Goal: Task Accomplishment & Management: Manage account settings

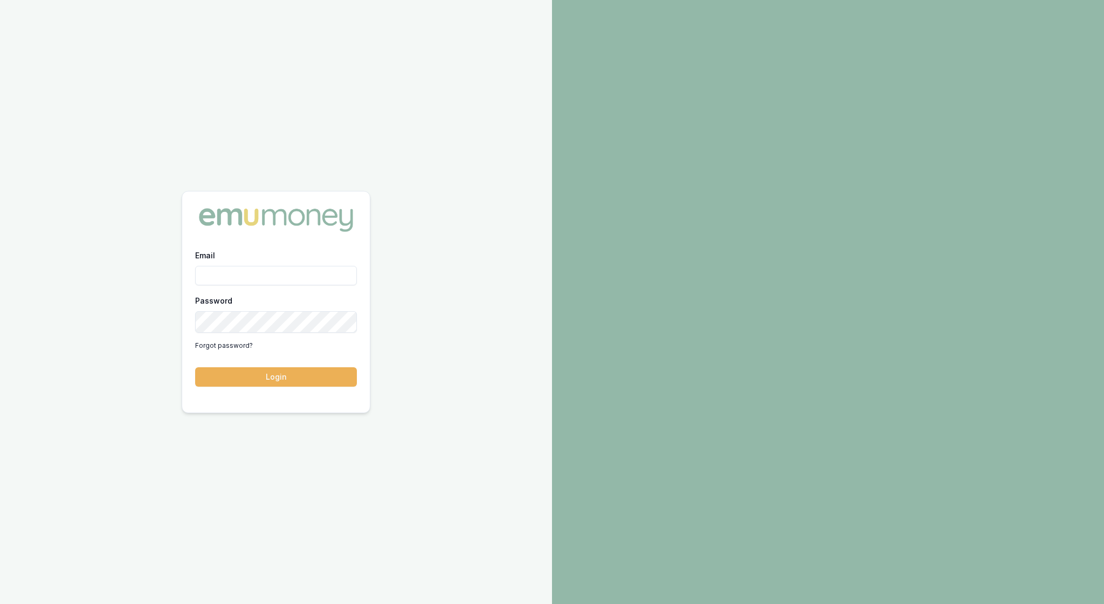
type input "rachael.connors@emumoney.com.au"
click at [274, 376] on button "Login" at bounding box center [276, 376] width 162 height 19
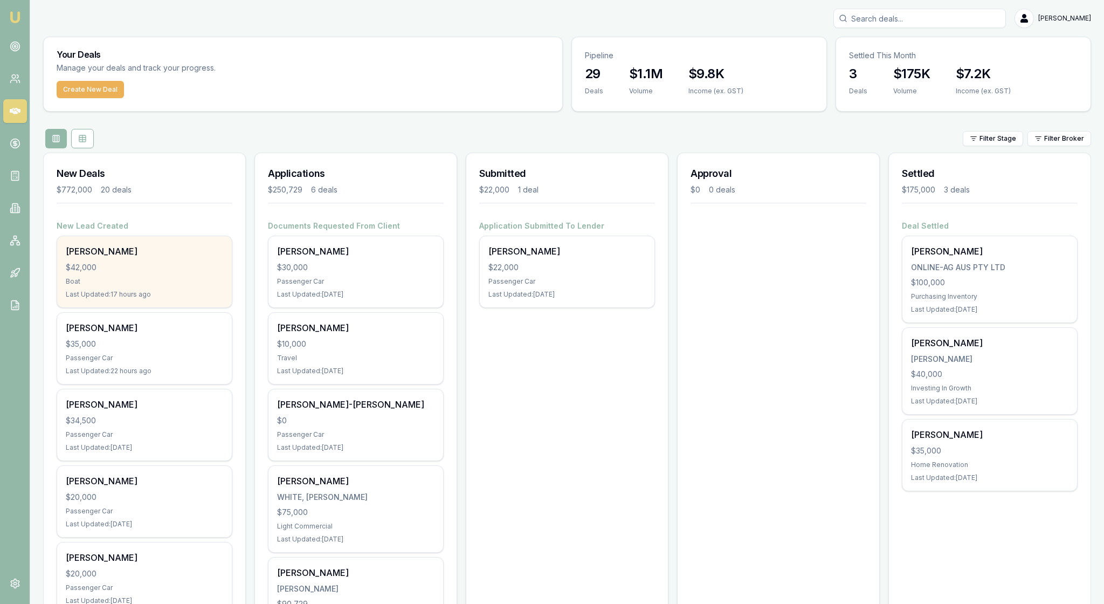
click at [135, 273] on div "$42,000" at bounding box center [144, 267] width 157 height 11
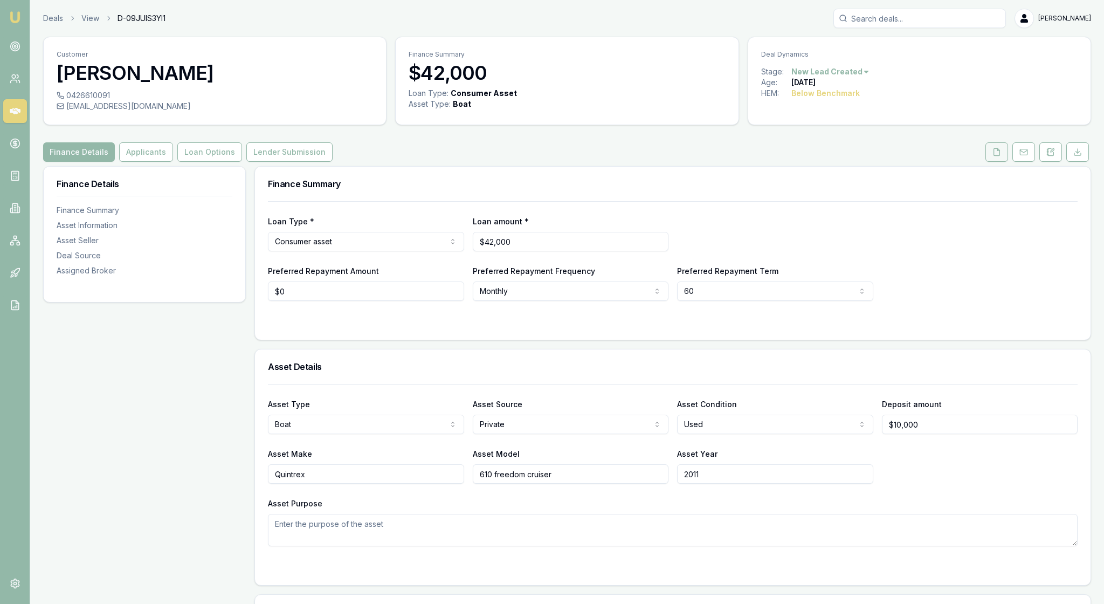
click at [993, 156] on icon at bounding box center [997, 152] width 9 height 9
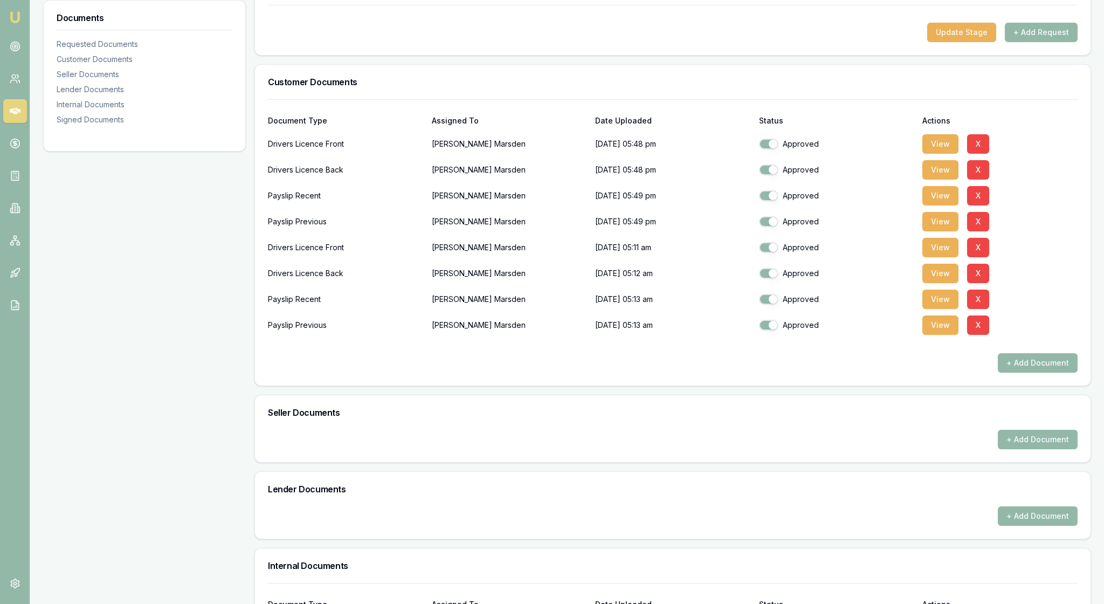
scroll to position [197, 0]
click at [818, 384] on div "Document Type Assigned To Date Uploaded Status Actions Drivers Licence Front [P…" at bounding box center [673, 241] width 836 height 286
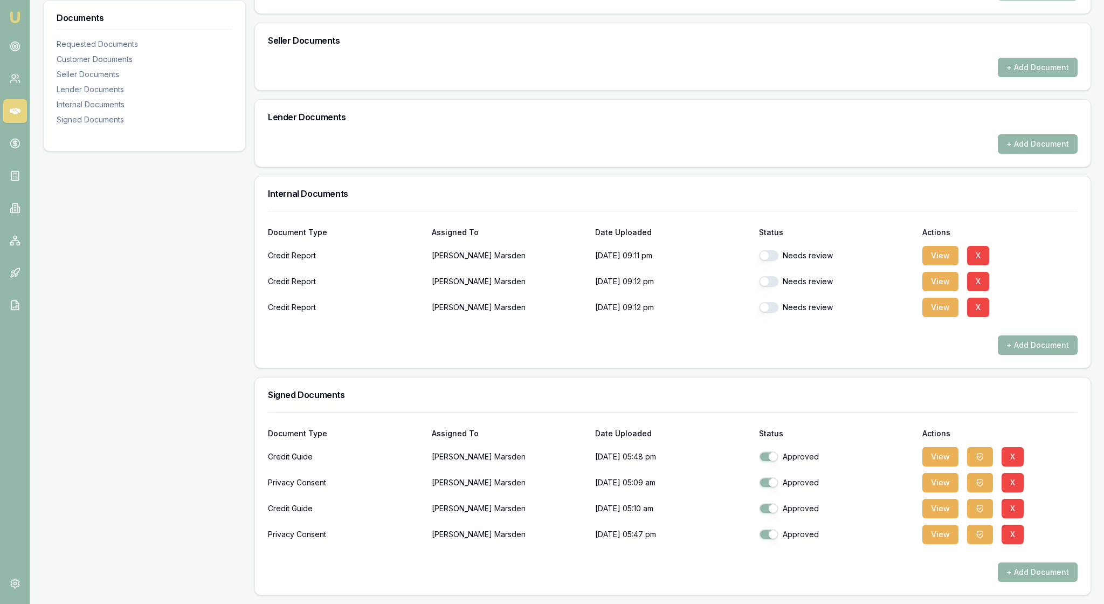
scroll to position [724, 0]
click at [773, 250] on button "button" at bounding box center [768, 255] width 19 height 11
checkbox input "true"
click at [776, 276] on button "button" at bounding box center [768, 281] width 19 height 11
checkbox input "true"
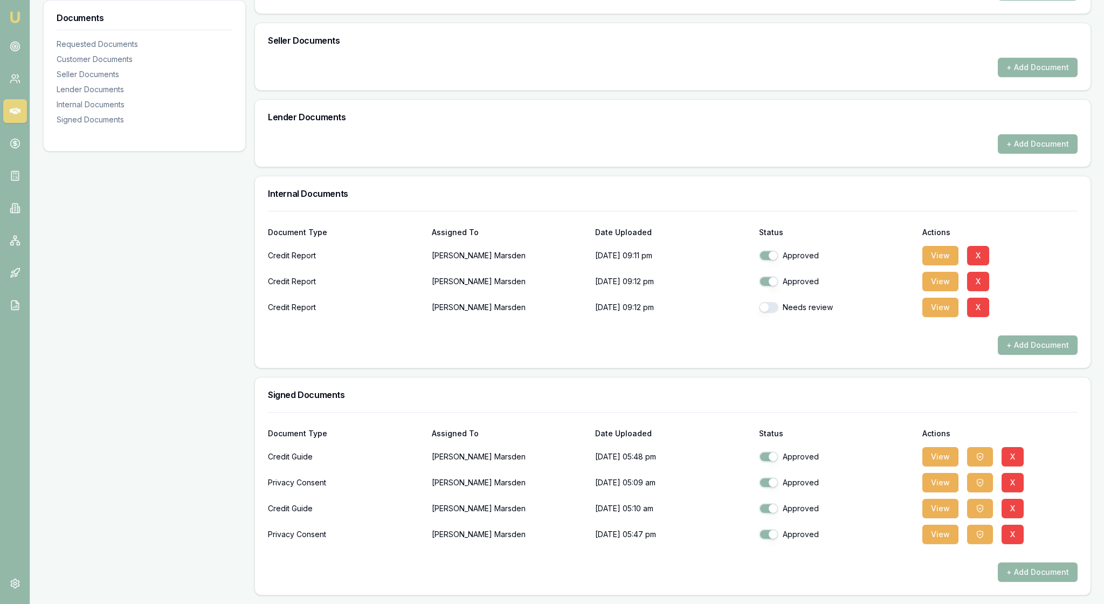
checkbox input "false"
checkbox input "true"
click at [988, 298] on button "X" at bounding box center [978, 307] width 22 height 19
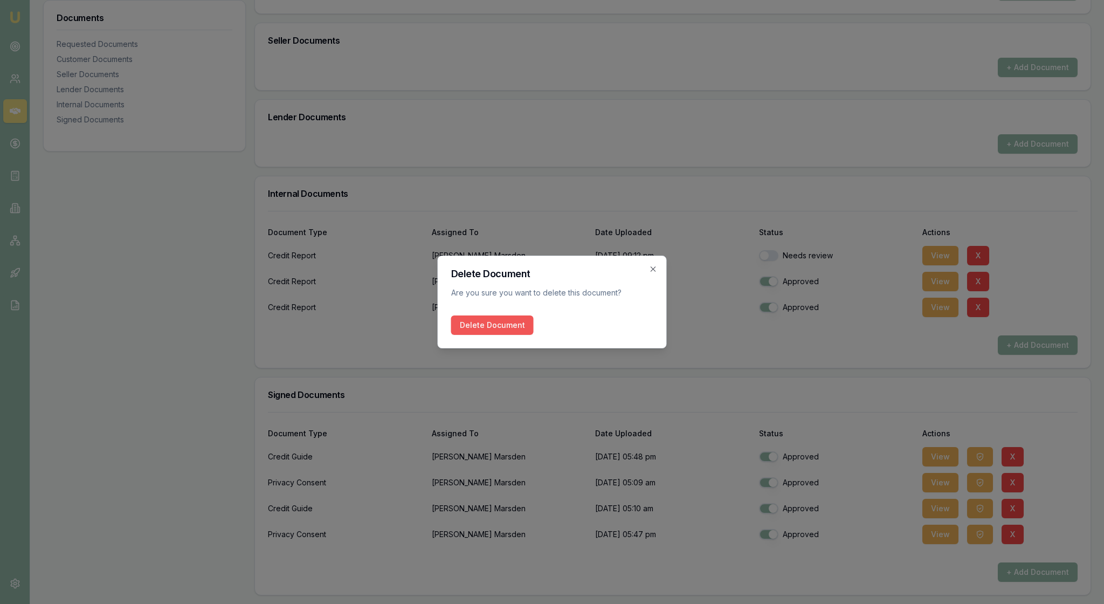
click at [514, 326] on button "Delete Document" at bounding box center [492, 324] width 82 height 19
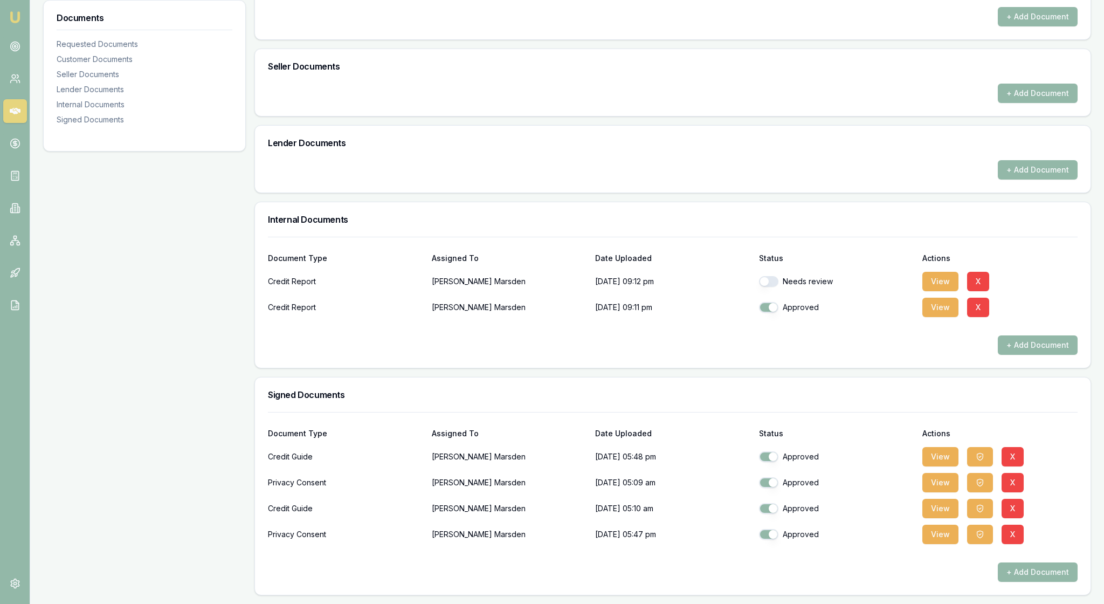
click at [770, 377] on div "Signed Documents" at bounding box center [673, 394] width 836 height 35
click at [769, 271] on div "Needs review" at bounding box center [836, 282] width 155 height 22
click at [773, 276] on button "button" at bounding box center [768, 281] width 19 height 11
checkbox input "true"
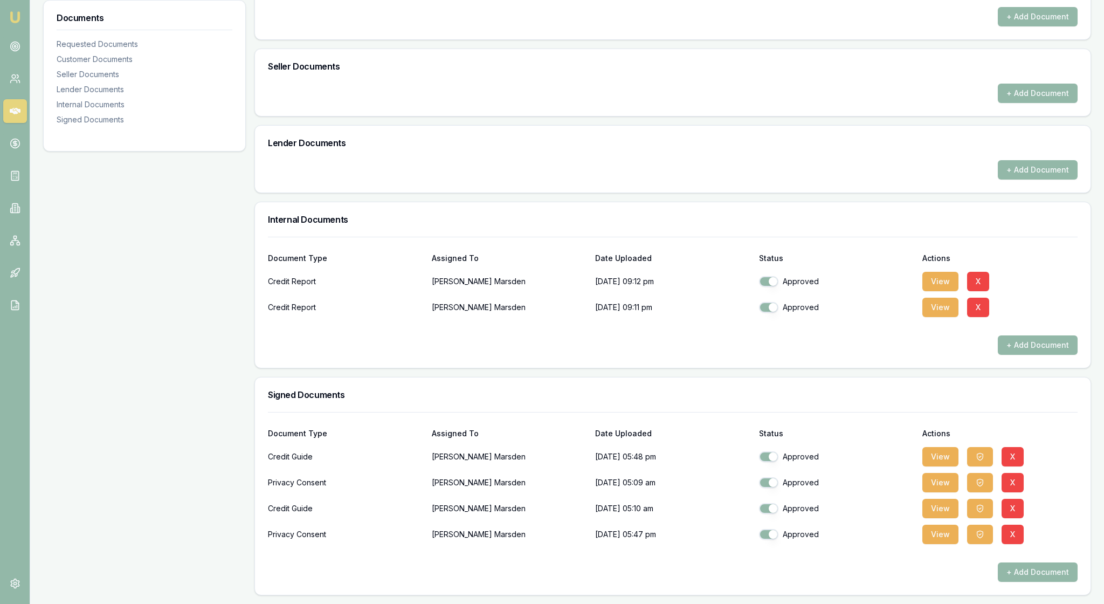
click at [839, 377] on div "Signed Documents" at bounding box center [673, 394] width 836 height 35
click at [938, 473] on button "View" at bounding box center [941, 482] width 36 height 19
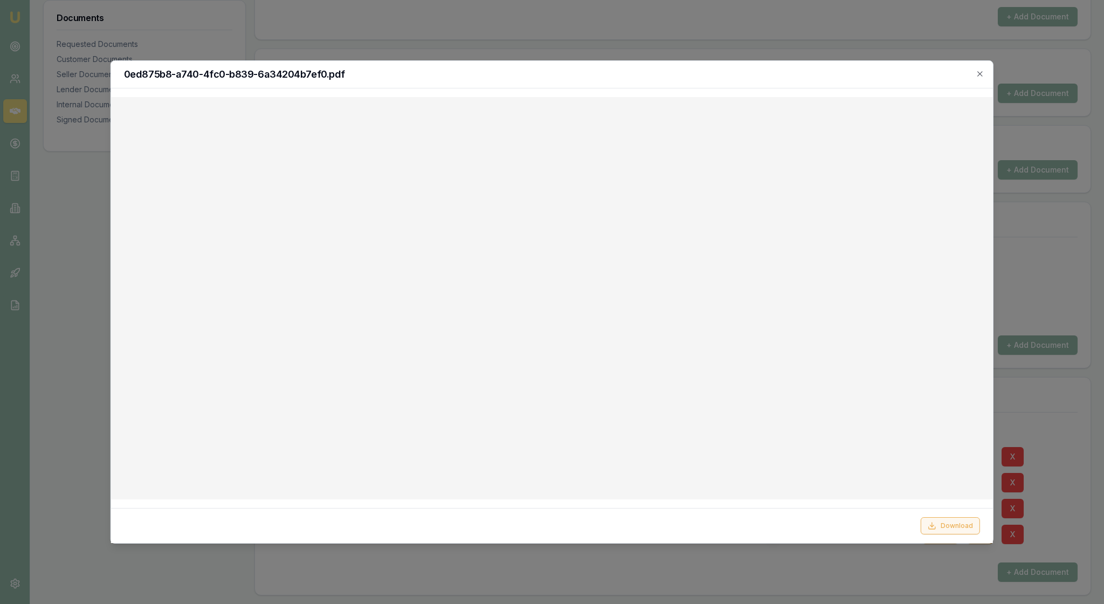
click at [954, 520] on button "Download" at bounding box center [950, 525] width 59 height 17
click at [977, 73] on icon "button" at bounding box center [980, 74] width 9 height 9
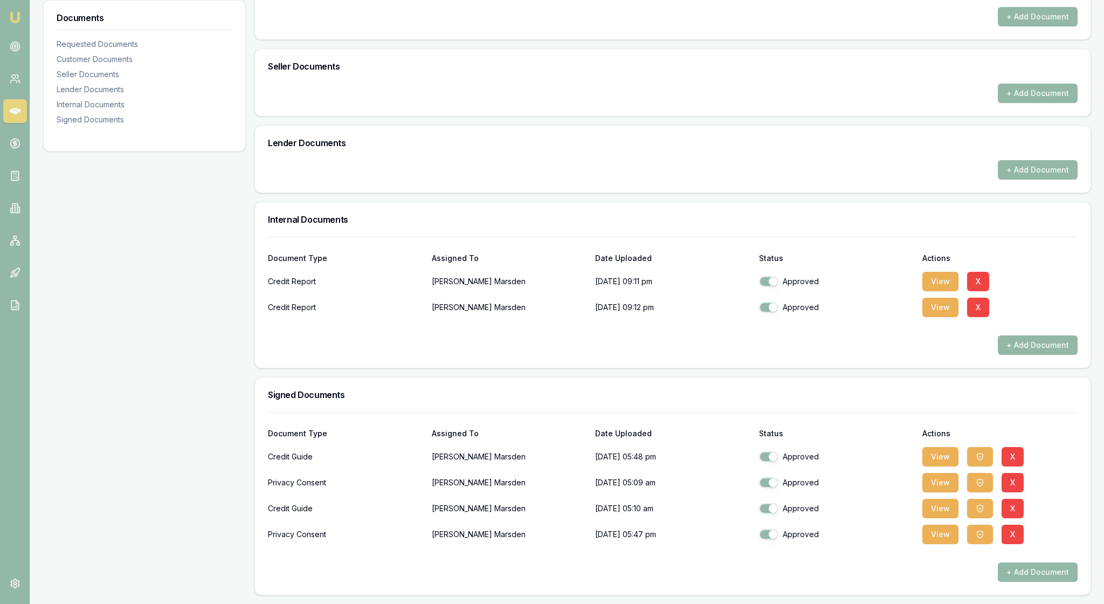
click at [862, 554] on div at bounding box center [673, 553] width 810 height 17
click at [939, 525] on button "View" at bounding box center [941, 534] width 36 height 19
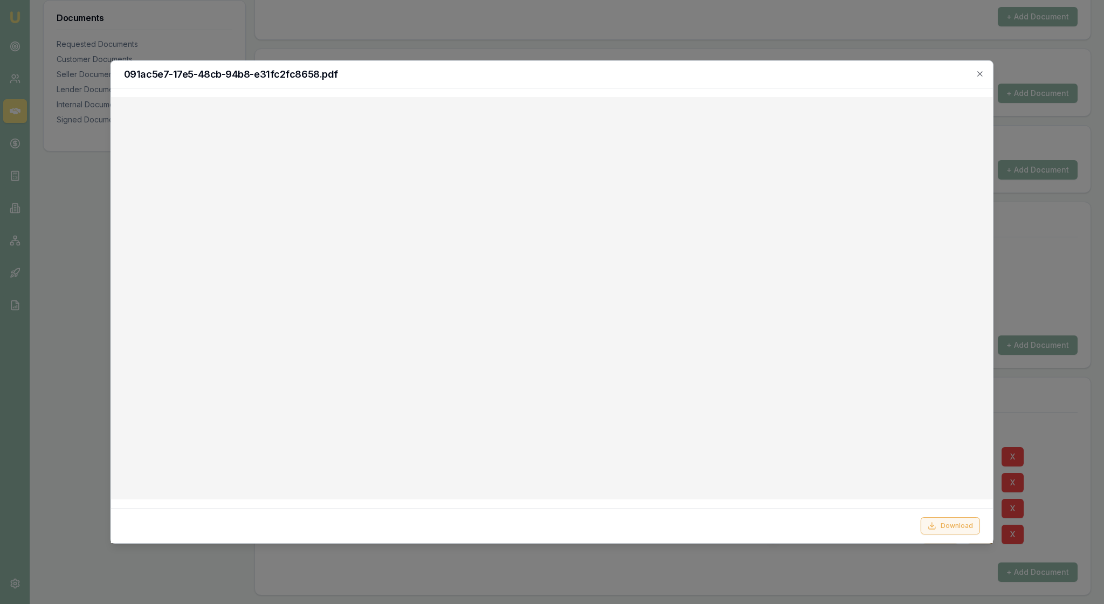
click at [945, 521] on button "Download" at bounding box center [950, 525] width 59 height 17
click at [979, 73] on icon "button" at bounding box center [980, 74] width 9 height 9
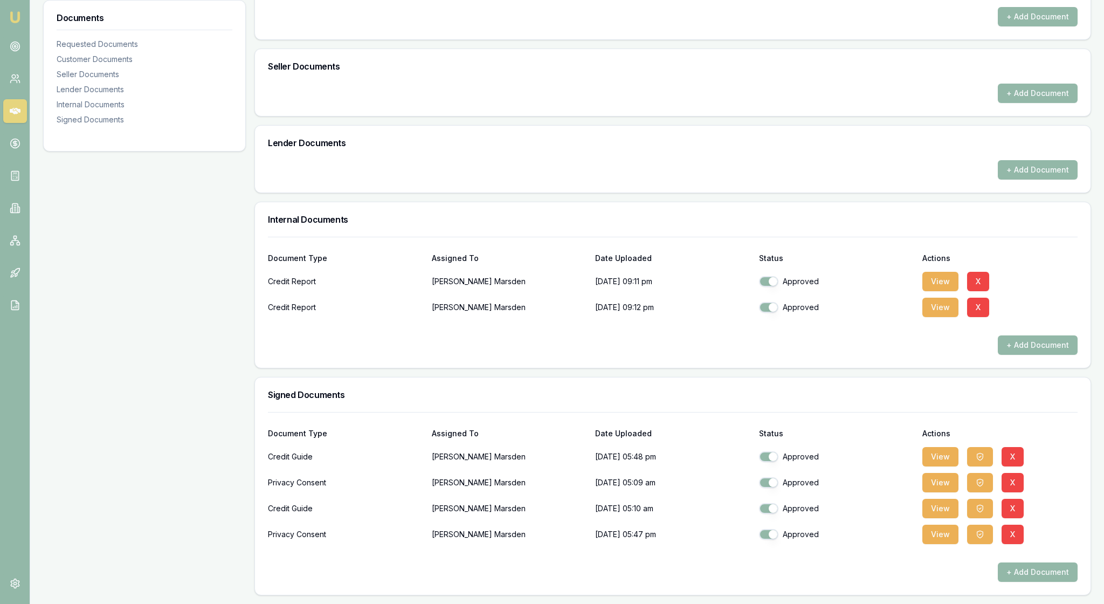
click at [846, 160] on div "+ Add Document" at bounding box center [673, 169] width 810 height 19
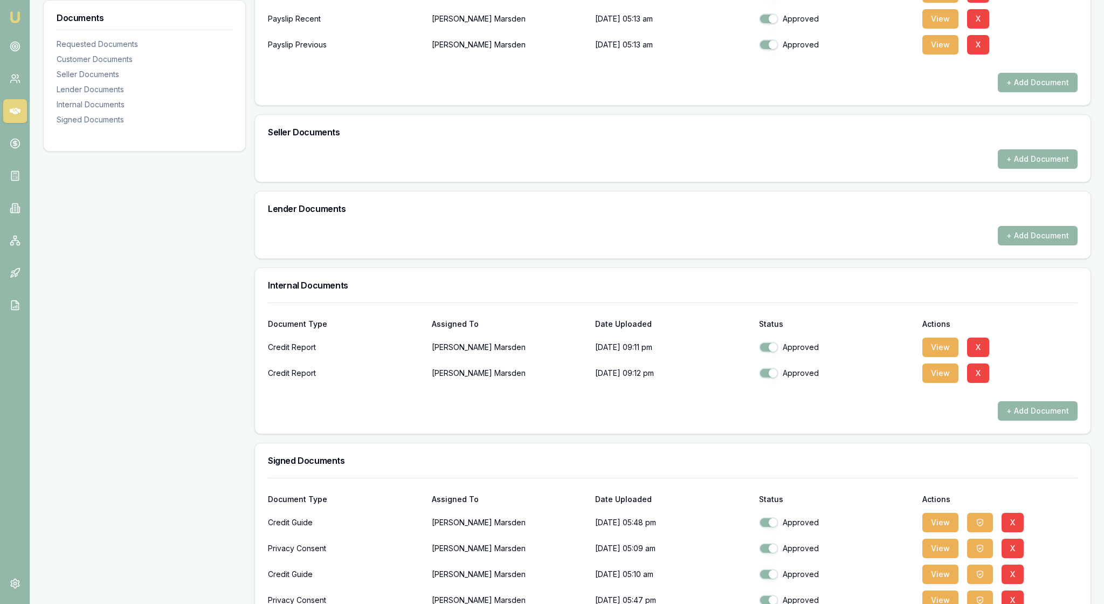
scroll to position [471, 0]
